Goal: Information Seeking & Learning: Learn about a topic

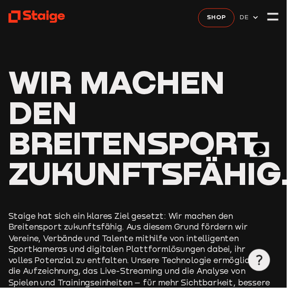
click at [226, 17] on span "Shop" at bounding box center [220, 18] width 19 height 10
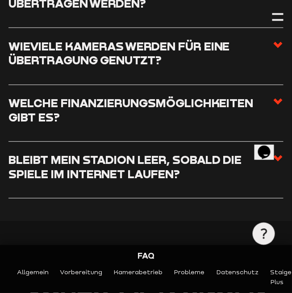
scroll to position [261, 0]
click at [275, 46] on icon at bounding box center [278, 44] width 11 height 11
click at [0, 0] on input "Wieviele Kameras werden für eine Übertragung genutzt?" at bounding box center [0, 0] width 0 height 0
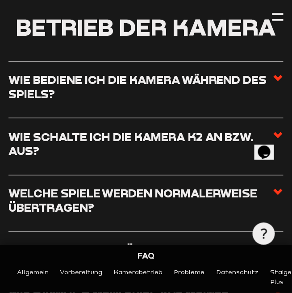
scroll to position [1086, 0]
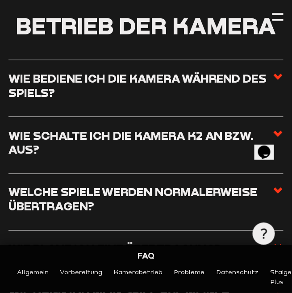
click at [217, 98] on h3 "Wie bediene ich die Kamera während des Spiels?" at bounding box center [140, 85] width 264 height 28
click at [0, 0] on input "Wie bediene ich die Kamera während des Spiels?" at bounding box center [0, 0] width 0 height 0
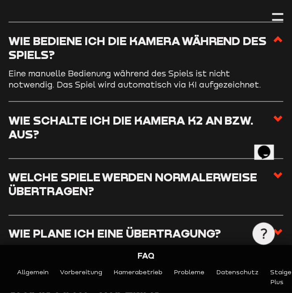
scroll to position [1056, 0]
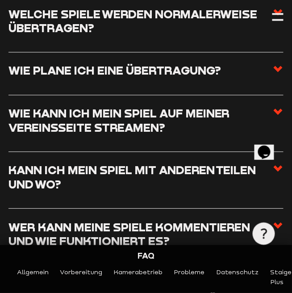
click at [218, 81] on label "Wie plane ich eine Übertragung?" at bounding box center [145, 74] width 275 height 20
click at [0, 0] on input "Wie plane ich eine Übertragung?" at bounding box center [0, 0] width 0 height 0
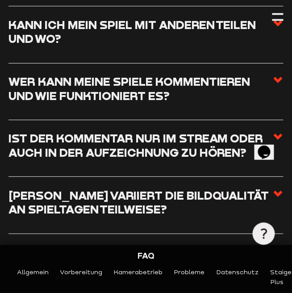
scroll to position [1377, 0]
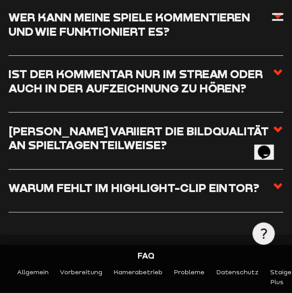
click at [205, 137] on h3 "[PERSON_NAME] variiert die Bildqualität an Spieltagen teilweise?" at bounding box center [140, 138] width 264 height 28
click at [0, 0] on input "[PERSON_NAME] variiert die Bildqualität an Spieltagen teilweise?" at bounding box center [0, 0] width 0 height 0
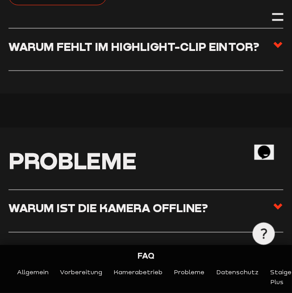
scroll to position [1626, 0]
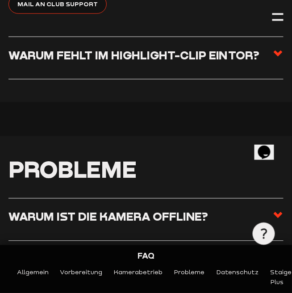
click at [273, 59] on span at bounding box center [278, 58] width 11 height 20
click at [0, 0] on input "Warum fehlt im Highlight-Clip ein Tor?" at bounding box center [0, 0] width 0 height 0
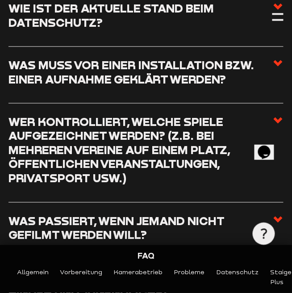
scroll to position [2124, 0]
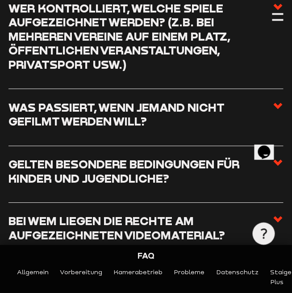
click at [226, 111] on h3 "Was passiert, wenn jemand nicht gefilmt werden will?" at bounding box center [140, 115] width 264 height 28
click at [0, 0] on input "Was passiert, wenn jemand nicht gefilmt werden will?" at bounding box center [0, 0] width 0 height 0
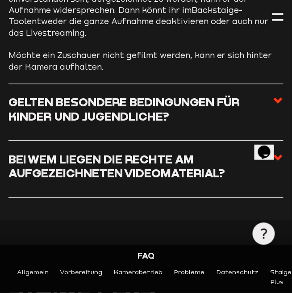
scroll to position [2292, 0]
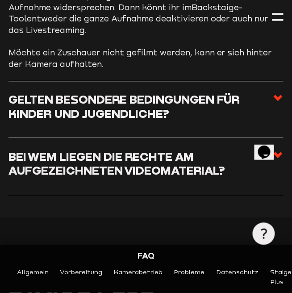
click at [231, 92] on h3 "Gelten besondere Bedingungen für Kinder und Jugendliche?" at bounding box center [140, 106] width 264 height 28
click at [0, 0] on input "Gelten besondere Bedingungen für Kinder und Jugendliche?" at bounding box center [0, 0] width 0 height 0
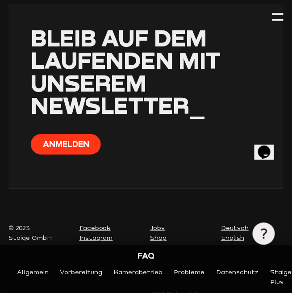
scroll to position [3354, 0]
